Goal: Navigation & Orientation: Go to known website

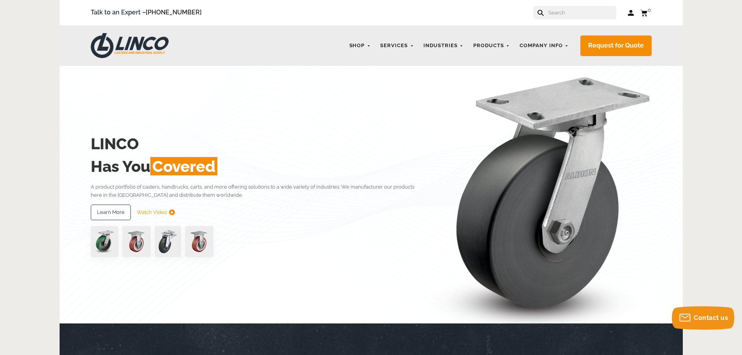
click at [630, 13] on link "Log in" at bounding box center [631, 13] width 7 height 8
